Goal: Task Accomplishment & Management: Manage account settings

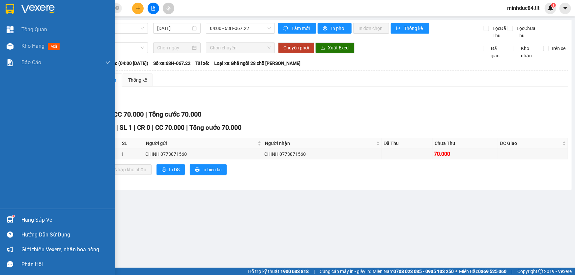
click at [44, 220] on div "Hàng sắp về" at bounding box center [65, 220] width 89 height 10
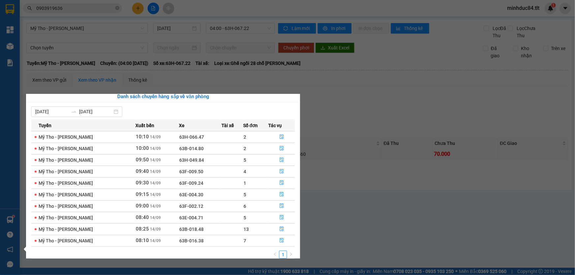
scroll to position [10, 0]
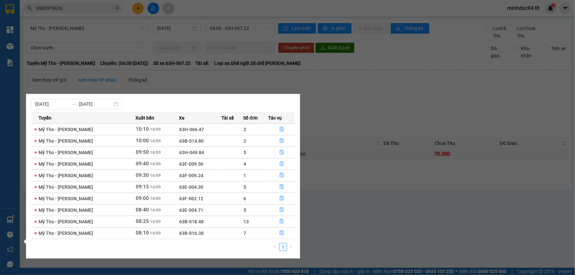
click at [330, 220] on section "Kết quả tìm kiếm ( 245 ) Bộ lọc Mã ĐH Trạng thái Món hàng Thu hộ Tổng cước Chưa…" at bounding box center [287, 137] width 575 height 275
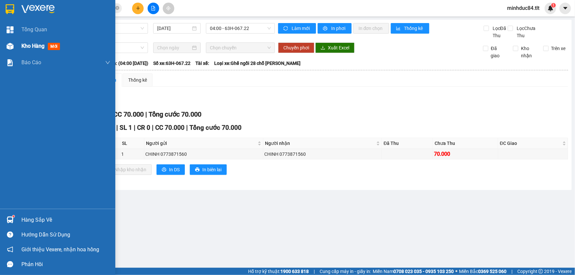
click at [23, 47] on span "Kho hàng" at bounding box center [32, 46] width 23 height 6
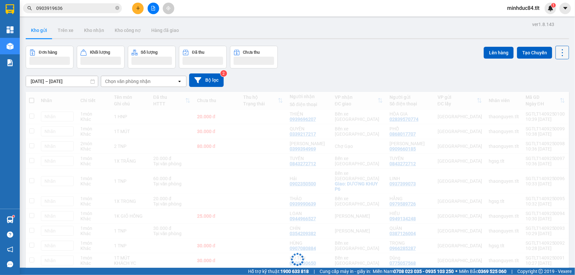
click at [559, 56] on icon at bounding box center [562, 52] width 9 height 9
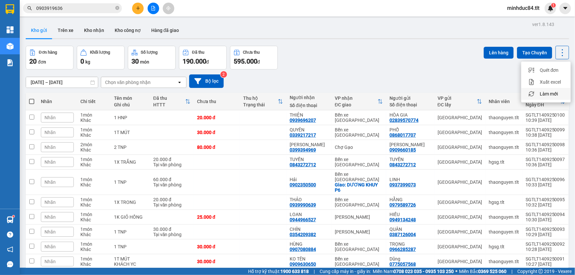
click at [545, 94] on span "Làm mới" at bounding box center [549, 94] width 18 height 7
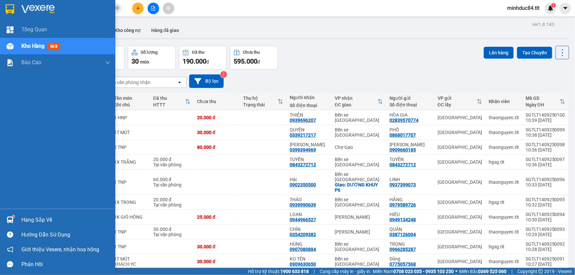
click at [26, 218] on div "Hàng sắp về" at bounding box center [65, 220] width 89 height 10
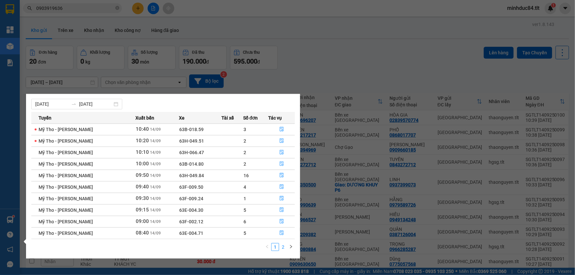
click at [283, 248] on link "2" at bounding box center [282, 247] width 7 height 7
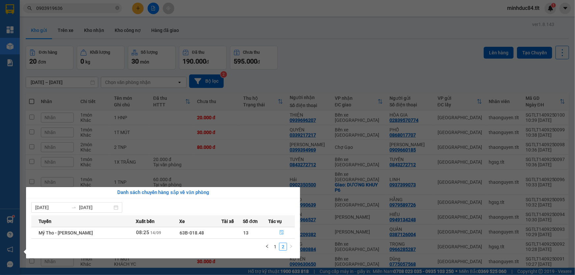
click at [282, 230] on button "button" at bounding box center [282, 233] width 26 height 11
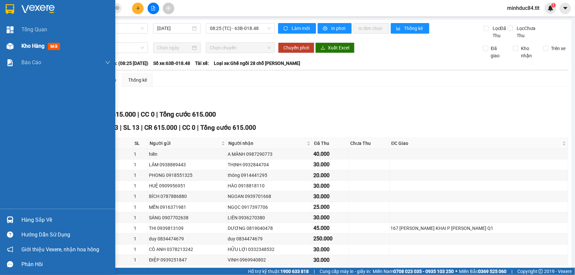
click at [21, 41] on div "Kho hàng mới" at bounding box center [65, 46] width 89 height 16
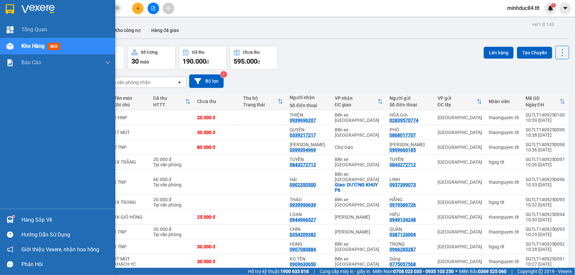
click at [10, 219] on img at bounding box center [10, 219] width 7 height 7
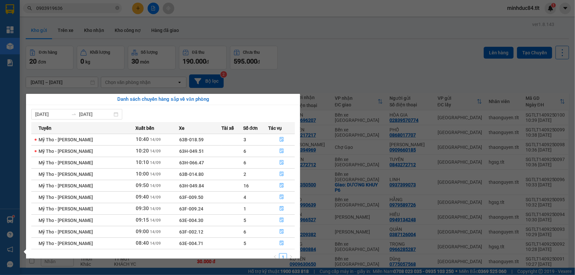
click at [370, 78] on section "Kết quả tìm kiếm ( 245 ) Bộ lọc Mã ĐH Trạng thái Món hàng Thu hộ Tổng cước Chưa…" at bounding box center [287, 137] width 575 height 275
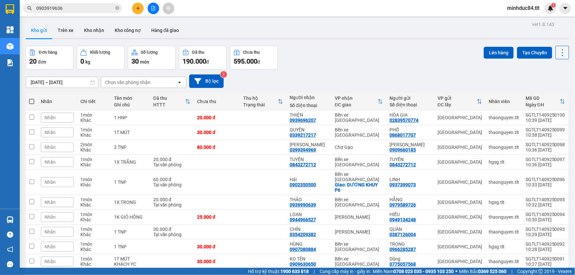
drag, startPoint x: 554, startPoint y: 50, endPoint x: 559, endPoint y: 58, distance: 9.2
click at [556, 50] on button at bounding box center [563, 53] width 14 height 14
click at [550, 91] on span "Làm mới" at bounding box center [549, 94] width 18 height 7
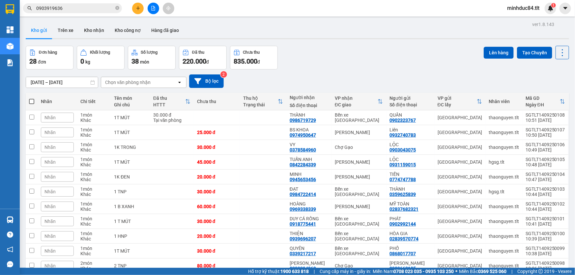
click at [75, 11] on input "0903919636" at bounding box center [75, 8] width 78 height 7
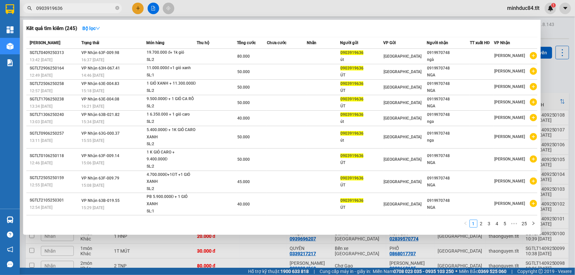
click at [75, 11] on input "0903919636" at bounding box center [75, 8] width 78 height 7
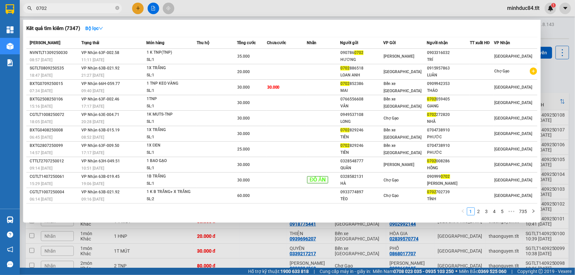
type input "0702"
click at [95, 33] on button "Bộ lọc" at bounding box center [94, 28] width 28 height 11
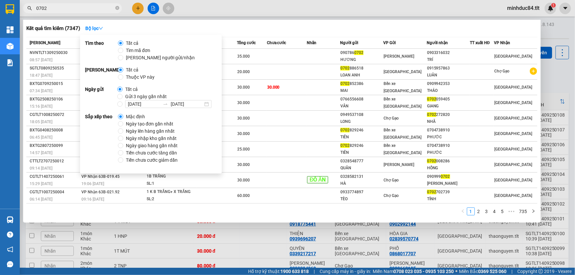
click at [123, 99] on span "Gửi 3 ngày gần nhất" at bounding box center [146, 96] width 47 height 7
click at [123, 99] on input "Gửi 3 ngày gần nhất" at bounding box center [119, 96] width 5 height 5
radio input "true"
radio input "false"
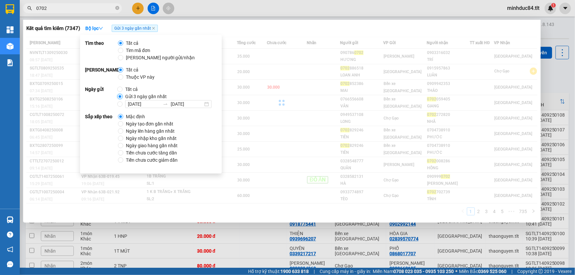
click at [121, 96] on input "Gửi 3 ngày gần nhất" at bounding box center [119, 96] width 5 height 5
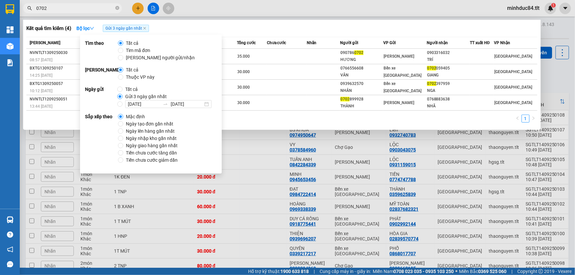
click at [337, 22] on div "Kết quả tìm kiếm ( 4 ) Bộ lọc Gửi 3 ngày gần nhất Mã ĐH Trạng thái Món hàng Thu…" at bounding box center [282, 75] width 518 height 110
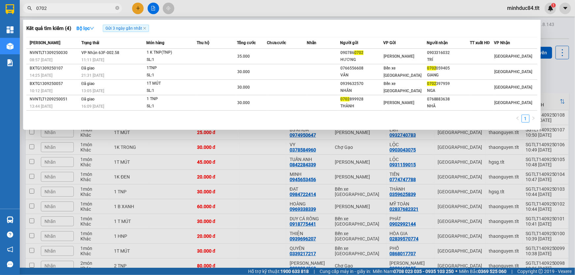
click at [91, 9] on input "0702" at bounding box center [75, 8] width 78 height 7
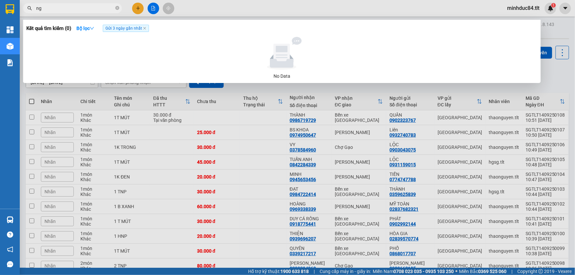
type input "n"
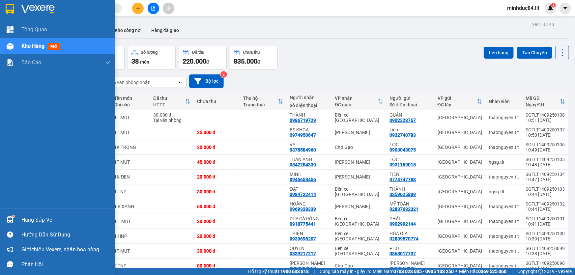
click at [39, 221] on div "Hàng sắp về" at bounding box center [65, 220] width 89 height 10
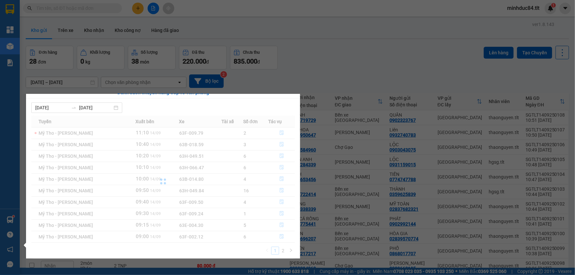
scroll to position [10, 0]
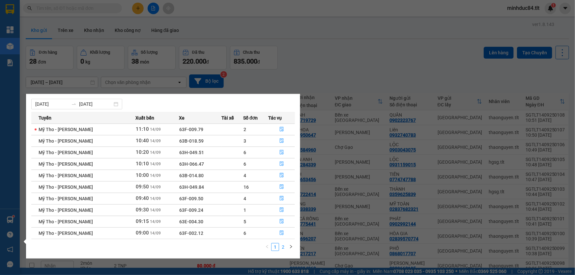
click at [283, 248] on link "2" at bounding box center [282, 247] width 7 height 7
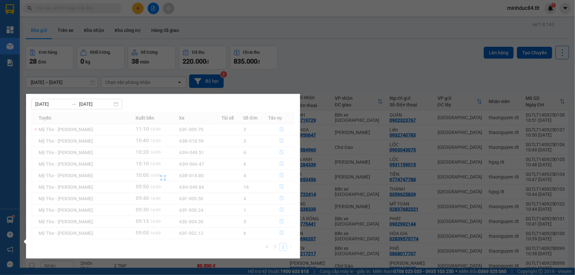
scroll to position [0, 0]
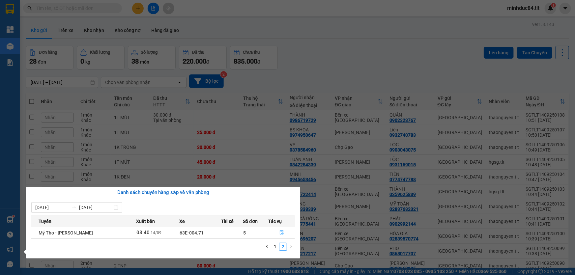
click at [281, 234] on icon "file-done" at bounding box center [282, 232] width 4 height 5
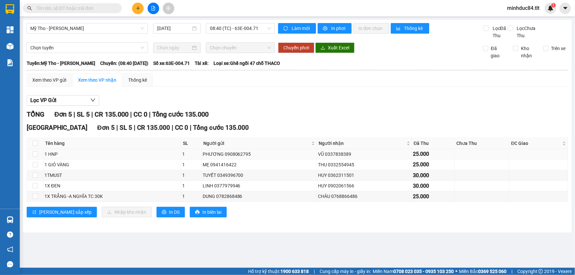
click at [39, 155] on td at bounding box center [35, 154] width 16 height 11
click at [36, 154] on input "checkbox" at bounding box center [35, 154] width 5 height 5
checkbox input "true"
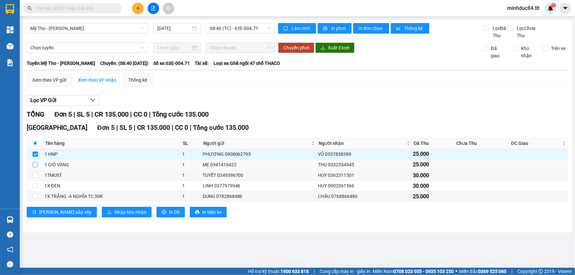
click at [35, 166] on input "checkbox" at bounding box center [35, 164] width 5 height 5
checkbox input "true"
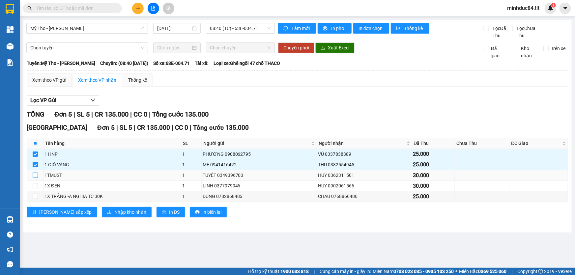
click at [34, 177] on input "checkbox" at bounding box center [35, 175] width 5 height 5
checkbox input "true"
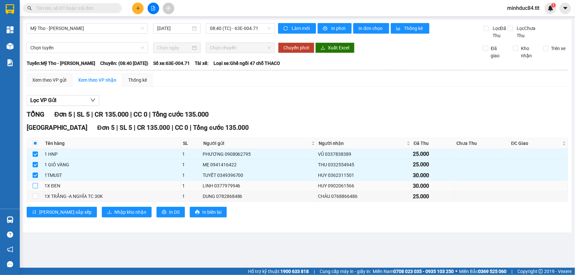
click at [36, 185] on input "checkbox" at bounding box center [35, 185] width 5 height 5
checkbox input "true"
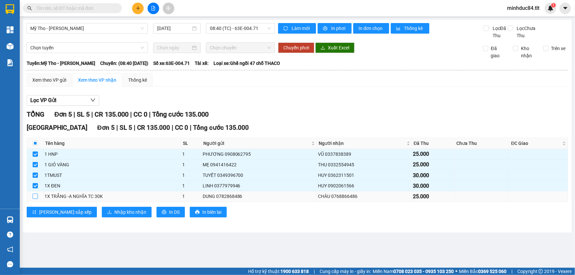
click at [34, 199] on label at bounding box center [35, 196] width 5 height 7
click at [34, 199] on input "checkbox" at bounding box center [35, 196] width 5 height 5
checkbox input "true"
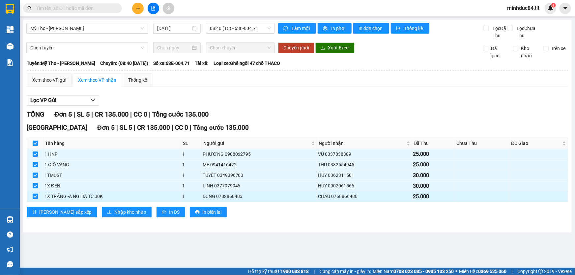
click at [36, 195] on input "checkbox" at bounding box center [35, 196] width 5 height 5
checkbox input "false"
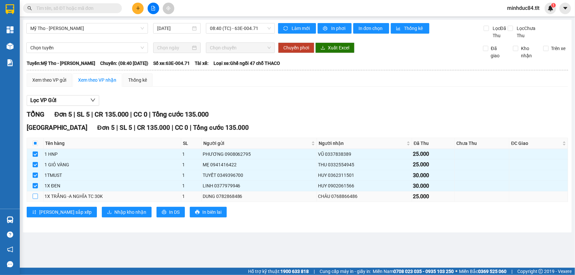
click at [36, 197] on input "checkbox" at bounding box center [35, 196] width 5 height 5
checkbox input "true"
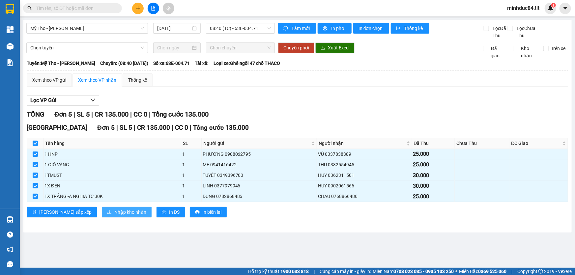
click at [114, 209] on span "Nhập kho nhận" at bounding box center [130, 212] width 32 height 7
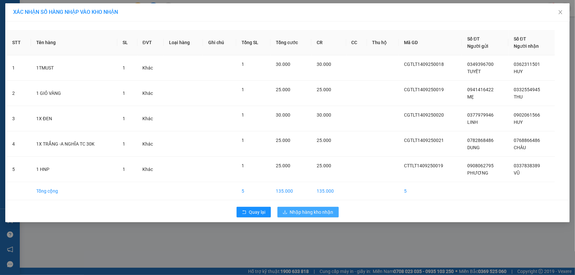
click at [299, 207] on button "Nhập hàng kho nhận" at bounding box center [307, 212] width 61 height 11
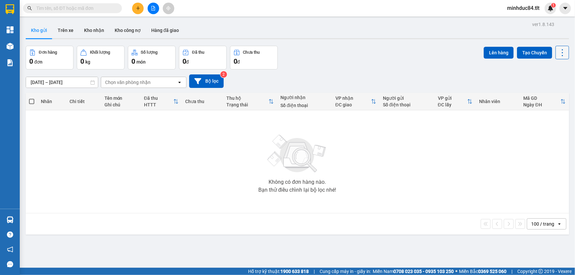
click at [556, 57] on button at bounding box center [563, 53] width 14 height 14
click at [549, 95] on span "Làm mới" at bounding box center [549, 94] width 18 height 7
click at [558, 54] on icon at bounding box center [562, 52] width 9 height 9
click at [536, 93] on div "Menu" at bounding box center [532, 94] width 10 height 6
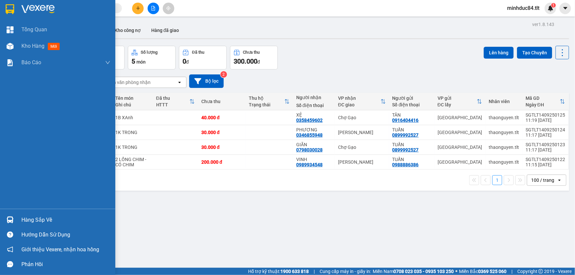
click at [22, 212] on div "Hàng sắp về Hướng dẫn sử dụng Giới thiệu Vexere, nhận hoa hồng Phản hồi" at bounding box center [57, 240] width 115 height 63
click at [33, 217] on div "Hàng sắp về" at bounding box center [65, 220] width 89 height 10
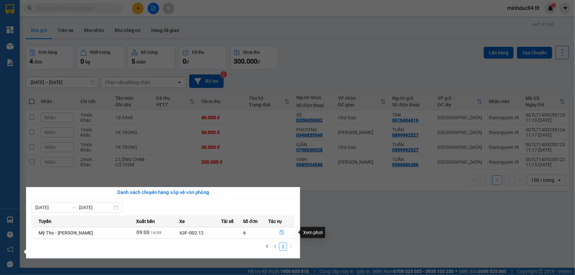
click at [277, 249] on link "1" at bounding box center [275, 246] width 7 height 7
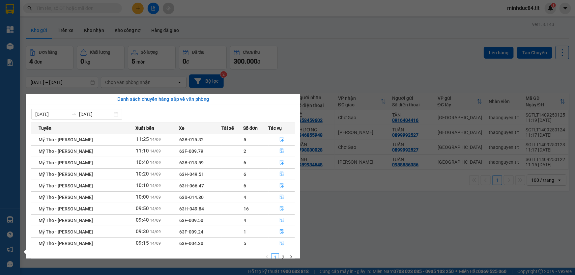
click at [280, 210] on icon "file-done" at bounding box center [281, 208] width 5 height 5
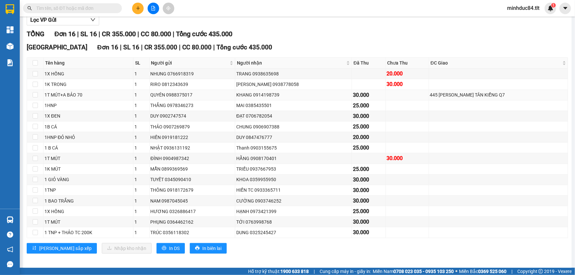
scroll to position [83, 0]
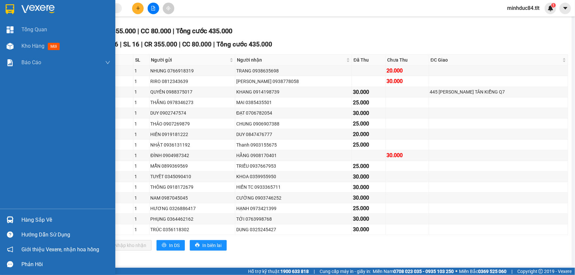
click at [30, 216] on div "Hàng sắp về" at bounding box center [65, 220] width 89 height 10
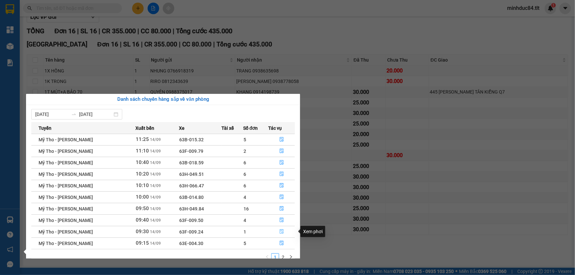
scroll to position [10, 0]
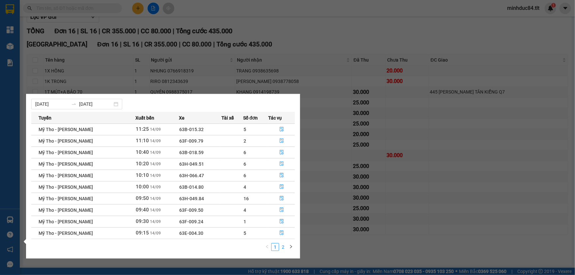
click at [285, 243] on li "2" at bounding box center [283, 247] width 8 height 8
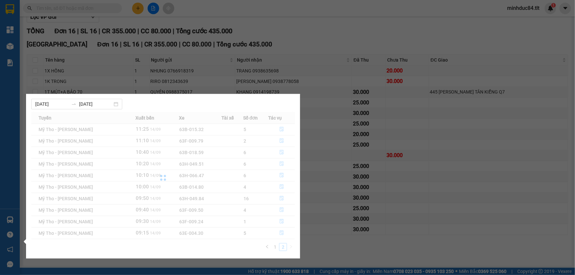
scroll to position [0, 0]
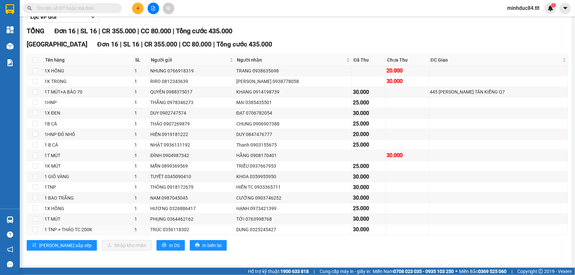
click at [316, 227] on section "Kết quả tìm kiếm ( 0 ) Bộ lọc Gửi 3 ngày gần nhất No Data minhduc84.tlt 1 Tổng …" at bounding box center [287, 137] width 575 height 275
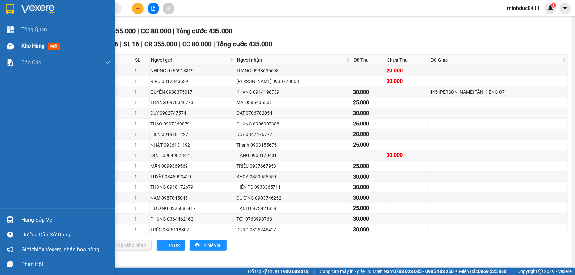
click at [15, 50] on div at bounding box center [10, 47] width 12 height 12
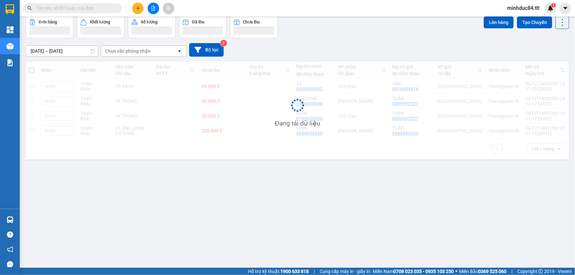
scroll to position [30, 0]
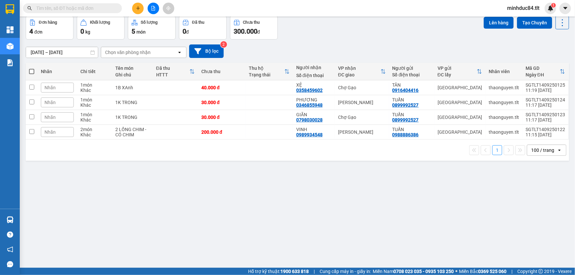
click at [250, 202] on div "ver 1.8.143 Kho gửi Trên xe Kho nhận Kho công nợ Hàng đã giao Đơn hàng 4 đơn Kh…" at bounding box center [297, 127] width 549 height 275
click at [562, 23] on icon at bounding box center [562, 22] width 9 height 9
click at [544, 67] on span "Làm mới" at bounding box center [549, 64] width 18 height 7
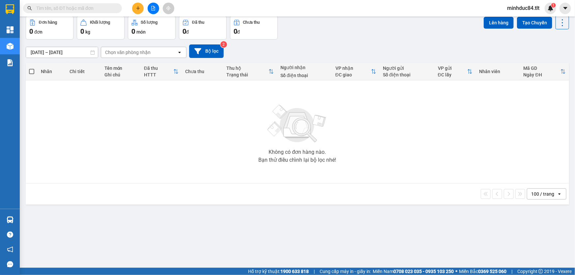
click at [235, 152] on div "Không có đơn hàng nào. Bạn thử điều chỉnh lại bộ lọc nhé!" at bounding box center [297, 131] width 537 height 99
click at [154, 9] on icon "file-add" at bounding box center [153, 8] width 5 height 5
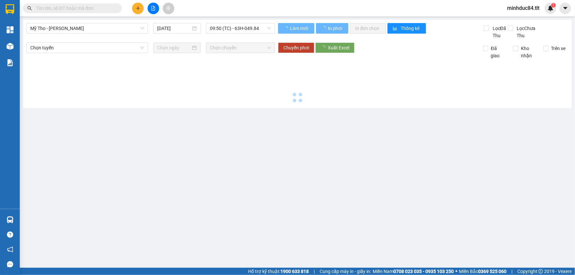
click at [57, 27] on span "Mỹ Tho - [PERSON_NAME]" at bounding box center [87, 28] width 114 height 10
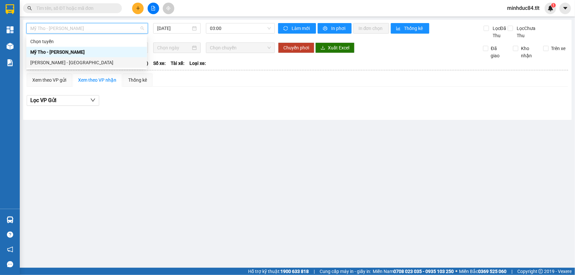
click at [46, 63] on div "[PERSON_NAME] - [GEOGRAPHIC_DATA]" at bounding box center [86, 62] width 113 height 7
type input "[DATE]"
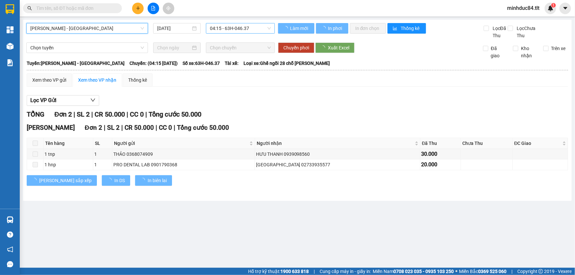
click at [247, 33] on span "04:15 - 63H-046.37" at bounding box center [240, 28] width 61 height 10
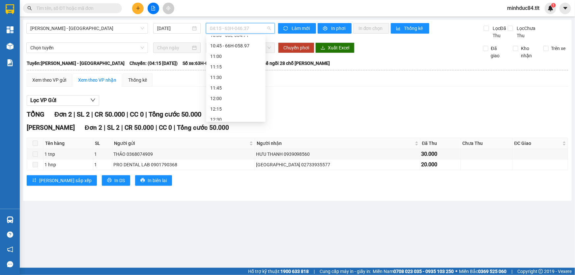
scroll to position [249, 0]
click at [234, 75] on div "10:45 - 66H-058.97" at bounding box center [235, 76] width 51 height 7
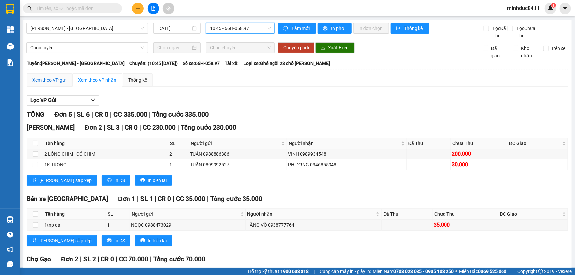
click at [50, 77] on div "Xem theo VP gửi" at bounding box center [49, 79] width 34 height 7
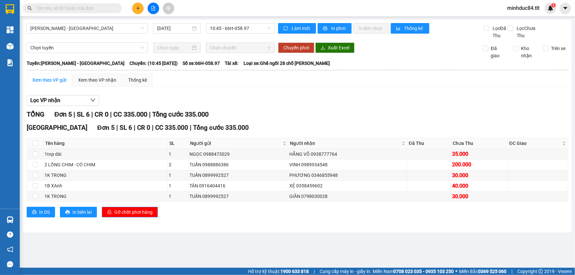
click at [116, 215] on span "Gỡ chốt phơi hàng" at bounding box center [133, 212] width 38 height 7
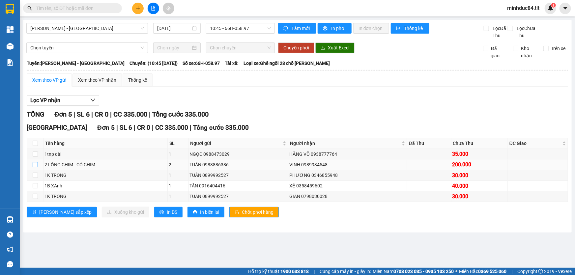
click at [35, 167] on input "checkbox" at bounding box center [35, 164] width 5 height 5
checkbox input "true"
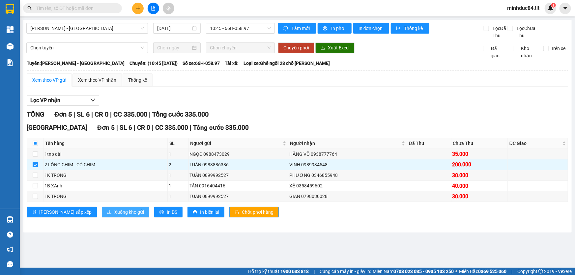
click at [114, 210] on span "Xuống kho gửi" at bounding box center [129, 212] width 30 height 7
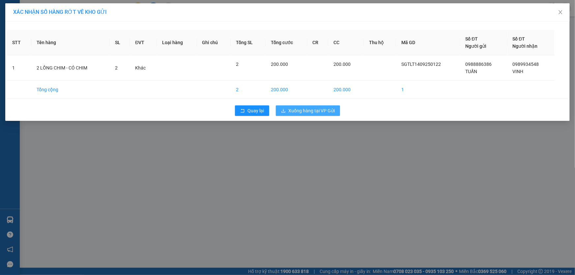
click at [290, 114] on span "Xuống hàng tại VP Gửi" at bounding box center [311, 110] width 46 height 7
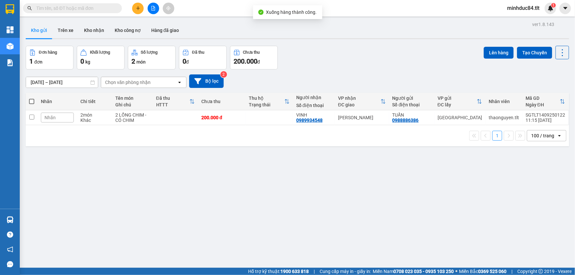
click at [151, 10] on icon "file-add" at bounding box center [153, 8] width 5 height 5
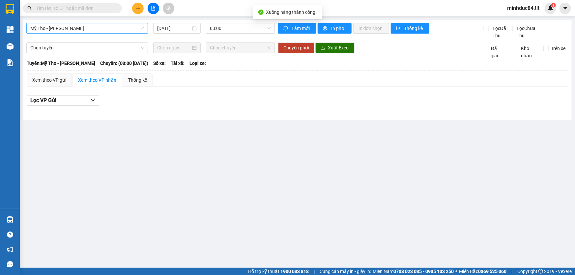
click at [81, 26] on span "Mỹ Tho - [PERSON_NAME]" at bounding box center [87, 28] width 114 height 10
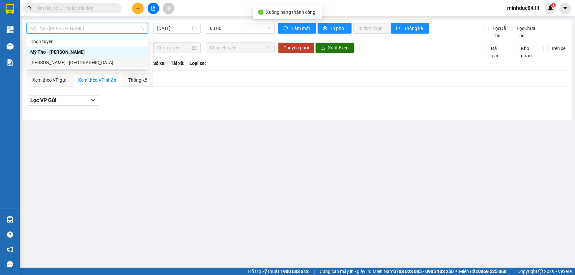
click at [66, 58] on div "[PERSON_NAME] - [GEOGRAPHIC_DATA]" at bounding box center [87, 62] width 122 height 11
type input "[DATE]"
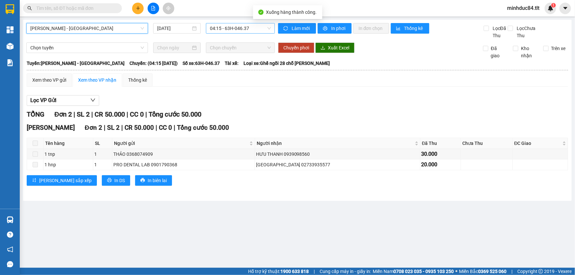
click at [241, 30] on span "04:15 - 63H-046.37" at bounding box center [240, 28] width 61 height 10
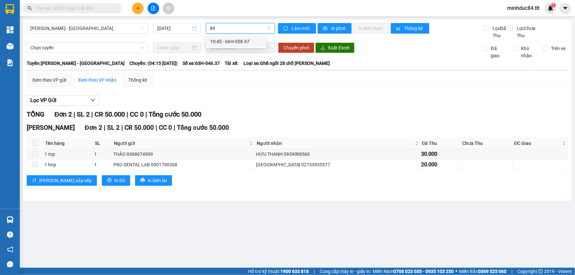
type input "897"
click at [239, 39] on div "10:45 - 66H-058.97" at bounding box center [235, 41] width 51 height 7
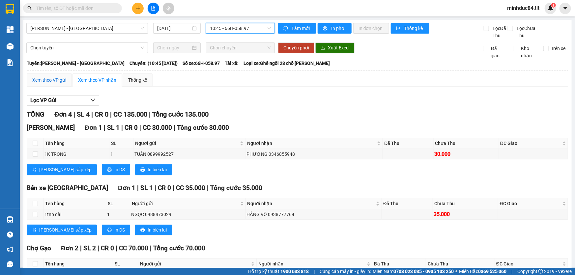
click at [46, 78] on div "Xem theo VP gửi" at bounding box center [49, 79] width 34 height 7
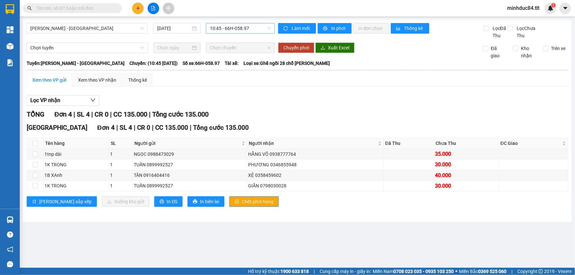
click at [226, 195] on div "[GEOGRAPHIC_DATA] 4 | SL 4 | CR 0 | CC 135.000 | Tổng cước 135.000 Tên hàng SL …" at bounding box center [297, 167] width 541 height 89
click at [242, 201] on span "Chốt phơi hàng" at bounding box center [258, 201] width 32 height 7
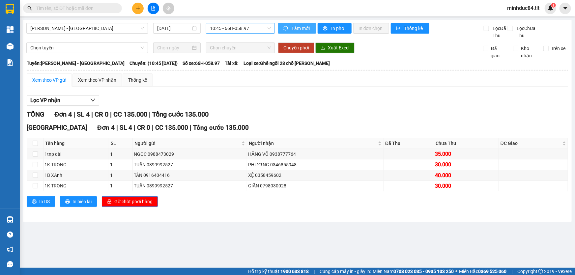
click at [299, 31] on span "Làm mới" at bounding box center [301, 28] width 19 height 7
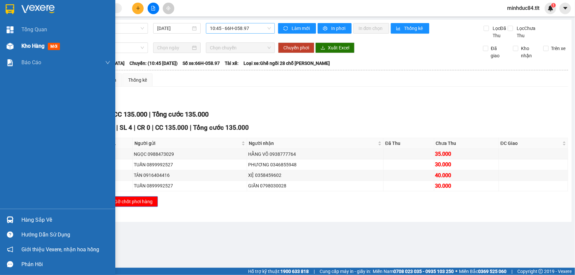
click at [12, 42] on div at bounding box center [10, 47] width 12 height 12
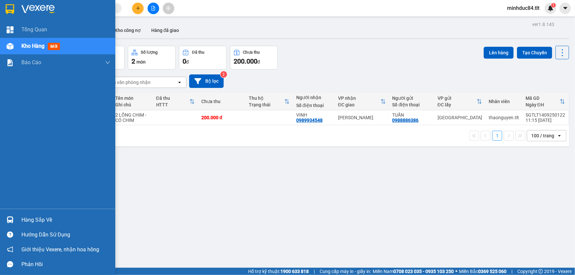
click at [20, 218] on div "Hàng sắp về" at bounding box center [57, 220] width 115 height 15
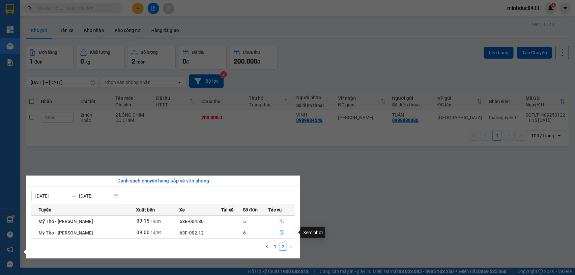
click at [282, 232] on icon "file-done" at bounding box center [282, 232] width 4 height 5
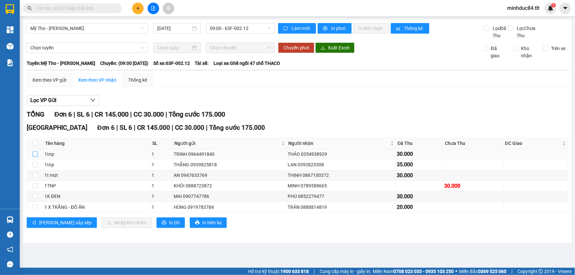
click at [36, 157] on label at bounding box center [35, 154] width 5 height 7
click at [36, 157] on input "checkbox" at bounding box center [35, 154] width 5 height 5
checkbox input "true"
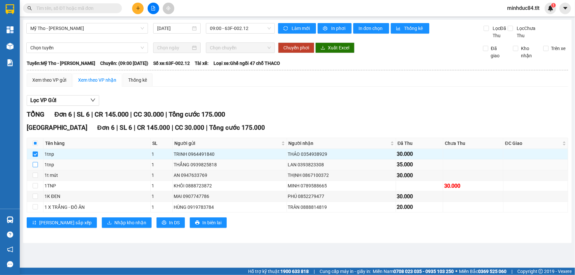
click at [35, 167] on input "checkbox" at bounding box center [35, 164] width 5 height 5
checkbox input "true"
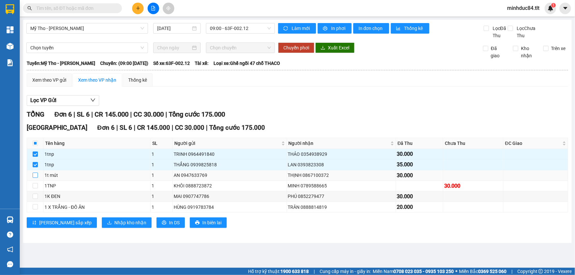
click at [38, 176] on td at bounding box center [35, 175] width 16 height 11
click at [37, 176] on input "checkbox" at bounding box center [35, 175] width 5 height 5
checkbox input "true"
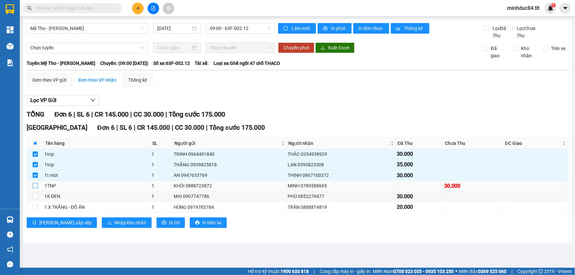
click at [33, 185] on input "checkbox" at bounding box center [35, 185] width 5 height 5
checkbox input "true"
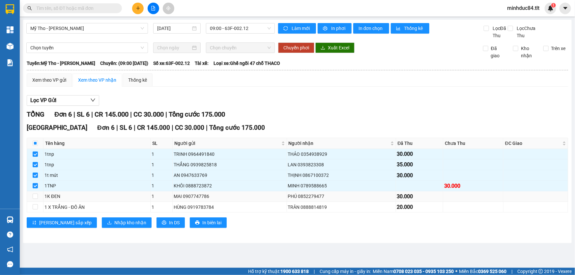
click at [38, 192] on td at bounding box center [35, 196] width 16 height 11
click at [37, 194] on input "checkbox" at bounding box center [35, 196] width 5 height 5
checkbox input "true"
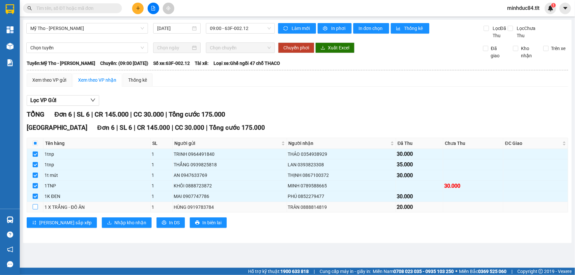
click at [34, 206] on input "checkbox" at bounding box center [35, 206] width 5 height 5
checkbox input "true"
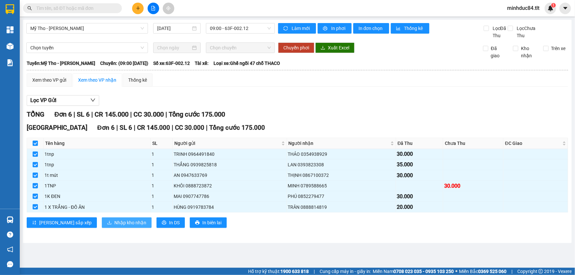
click at [114, 224] on span "Nhập kho nhận" at bounding box center [130, 222] width 32 height 7
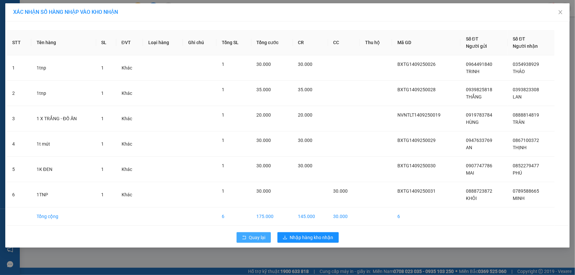
click at [251, 237] on span "Quay lại" at bounding box center [257, 237] width 16 height 7
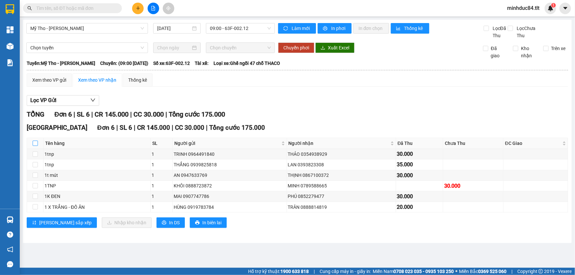
click at [35, 144] on input "checkbox" at bounding box center [35, 143] width 5 height 5
checkbox input "true"
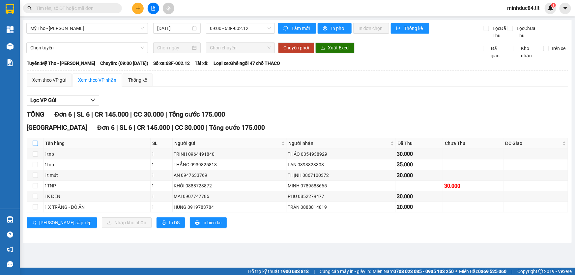
checkbox input "true"
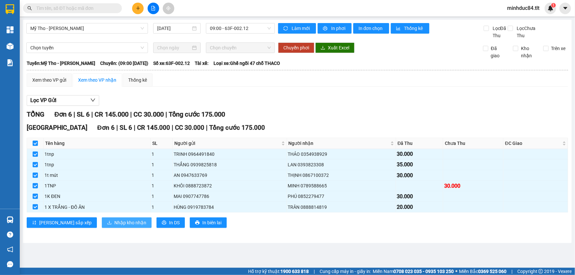
click at [107, 221] on icon "download" at bounding box center [109, 222] width 5 height 5
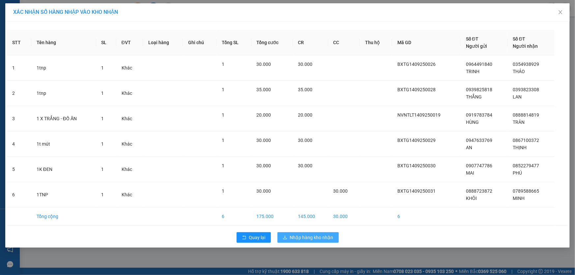
click at [307, 238] on span "Nhập hàng kho nhận" at bounding box center [311, 237] width 43 height 7
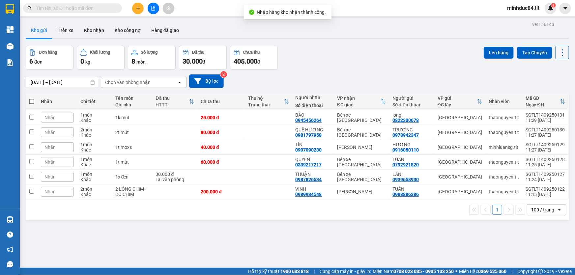
click at [564, 50] on button at bounding box center [563, 53] width 14 height 14
click at [550, 96] on span "Làm mới" at bounding box center [549, 94] width 18 height 7
click at [561, 50] on icon at bounding box center [562, 52] width 9 height 9
click at [540, 99] on li "Làm mới" at bounding box center [545, 94] width 49 height 12
click at [558, 53] on icon at bounding box center [562, 52] width 9 height 9
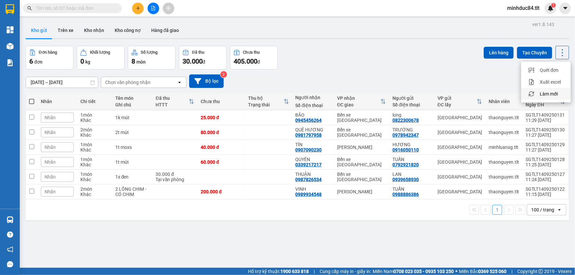
click at [549, 93] on span "Làm mới" at bounding box center [549, 94] width 18 height 7
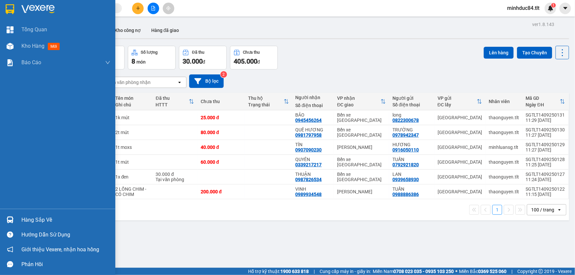
click at [21, 218] on div "Hàng sắp về" at bounding box center [65, 220] width 89 height 10
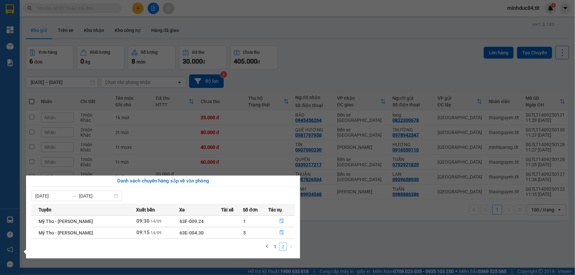
click at [279, 248] on li "2" at bounding box center [283, 247] width 8 height 8
click at [279, 247] on li "2" at bounding box center [283, 247] width 8 height 8
click at [278, 247] on link "1" at bounding box center [275, 246] width 7 height 7
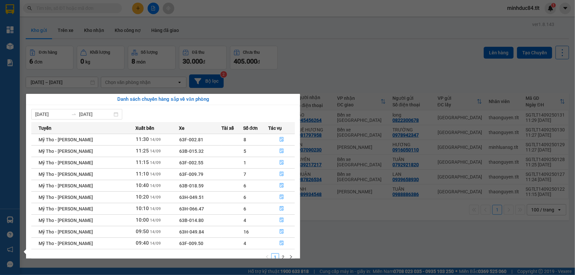
click at [324, 234] on section "Kết quả tìm kiếm ( 0 ) Bộ lọc Gửi 3 ngày gần nhất No Data minhduc84.tlt 1 Tổng …" at bounding box center [287, 137] width 575 height 275
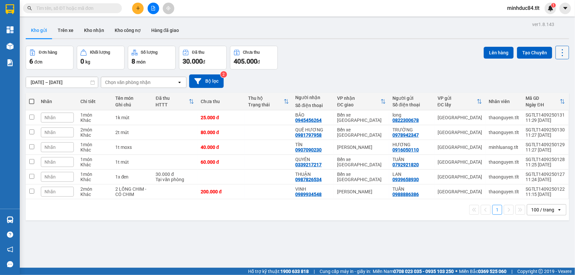
click at [558, 56] on icon at bounding box center [562, 52] width 9 height 9
click at [548, 96] on span "Làm mới" at bounding box center [549, 94] width 18 height 7
click at [560, 52] on icon at bounding box center [562, 52] width 9 height 9
click at [551, 98] on li "Làm mới" at bounding box center [545, 94] width 49 height 12
click at [465, 78] on div "[DATE] – [DATE] Press the down arrow key to interact with the calendar and sele…" at bounding box center [297, 81] width 543 height 14
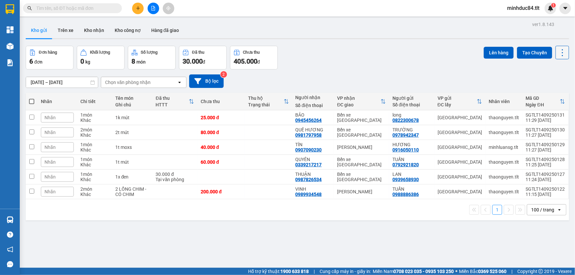
click at [560, 50] on icon at bounding box center [562, 52] width 9 height 9
click at [549, 94] on span "Làm mới" at bounding box center [549, 94] width 18 height 7
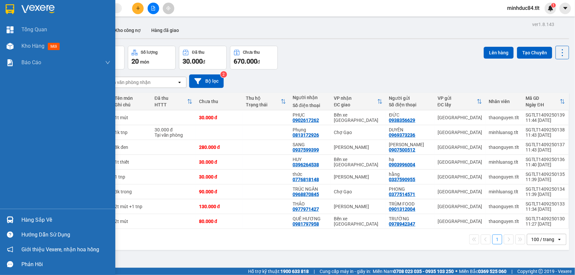
click at [19, 221] on div "Hàng sắp về" at bounding box center [57, 220] width 115 height 15
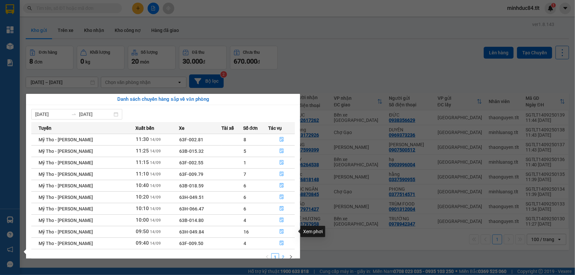
scroll to position [10, 0]
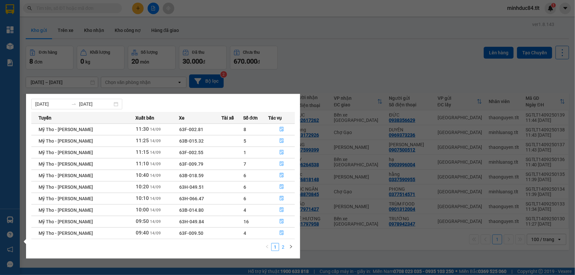
click at [280, 247] on link "2" at bounding box center [282, 247] width 7 height 7
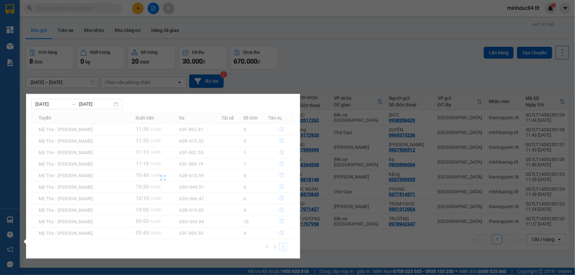
scroll to position [0, 0]
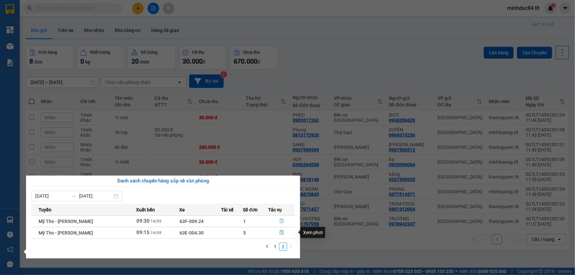
click at [281, 221] on icon "file-done" at bounding box center [282, 221] width 4 height 5
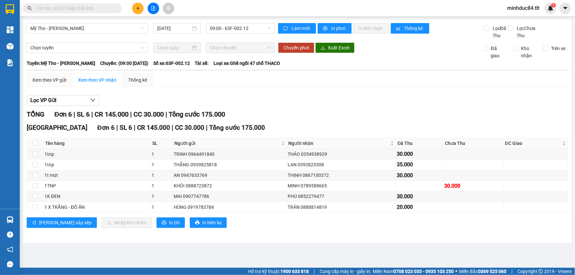
click at [293, 240] on div "Mỹ Tho - [GEOGRAPHIC_DATA] [DATE] 09:00 - 63F-002.12 Làm mới In phơi In đơn chọ…" at bounding box center [297, 131] width 549 height 223
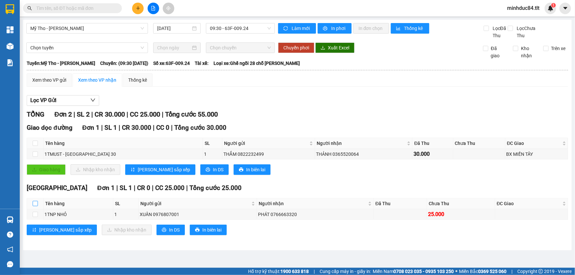
click at [33, 201] on th at bounding box center [35, 203] width 16 height 11
drag, startPoint x: 34, startPoint y: 204, endPoint x: 42, endPoint y: 208, distance: 8.8
click at [34, 205] on input "checkbox" at bounding box center [35, 203] width 5 height 5
checkbox input "true"
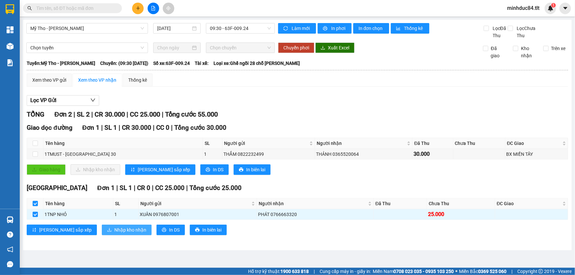
click at [114, 228] on span "Nhập kho nhận" at bounding box center [130, 229] width 32 height 7
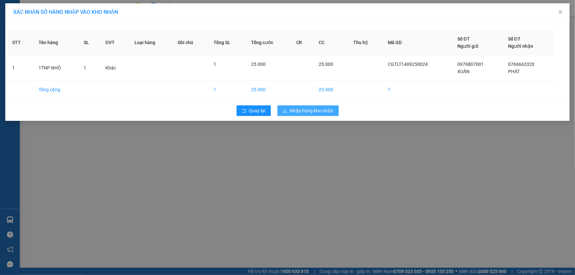
click at [309, 109] on span "Nhập hàng kho nhận" at bounding box center [311, 110] width 43 height 7
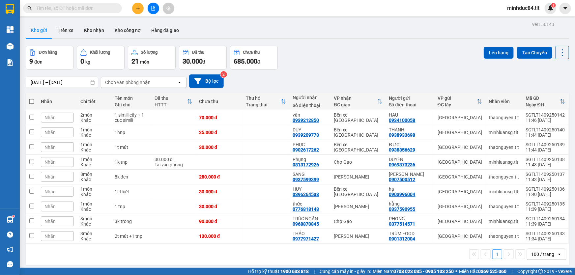
click at [78, 10] on input "text" at bounding box center [75, 8] width 78 height 7
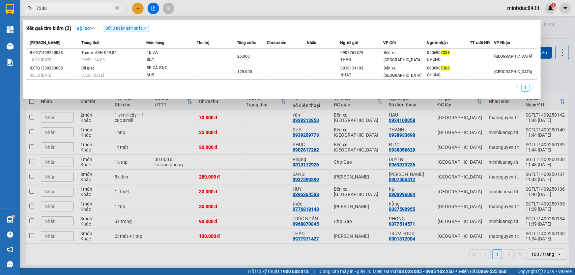
click at [63, 7] on input "7388" at bounding box center [75, 8] width 78 height 7
type input "1802"
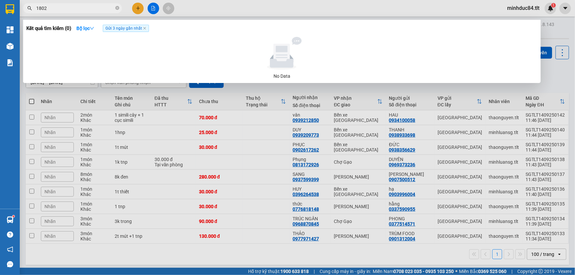
click at [63, 7] on input "1802" at bounding box center [75, 8] width 78 height 7
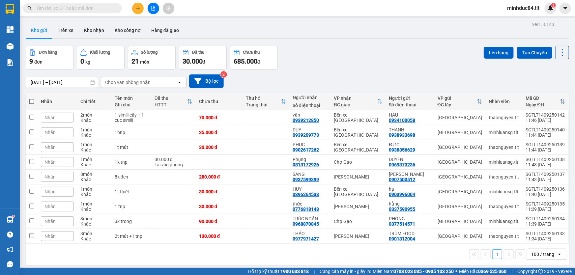
click at [99, 10] on input "text" at bounding box center [75, 8] width 78 height 7
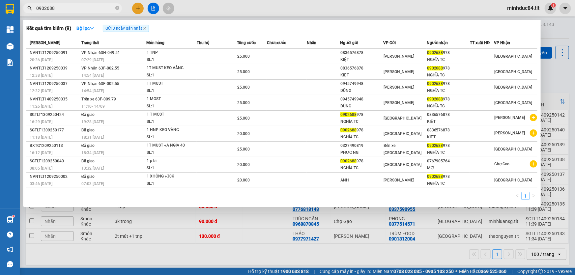
type input "0902688"
click at [118, 10] on icon "close-circle" at bounding box center [117, 8] width 4 height 4
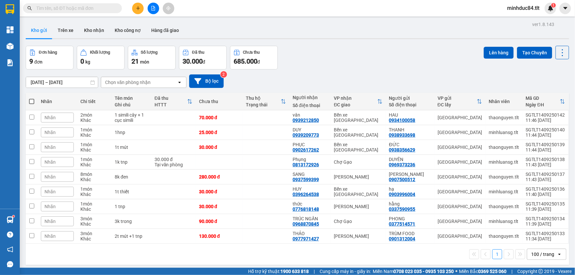
click at [107, 9] on input "text" at bounding box center [75, 8] width 78 height 7
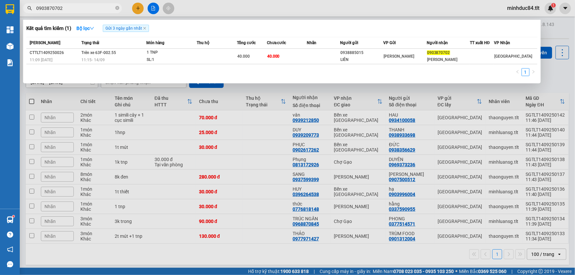
type input "0903870702"
